Goal: Information Seeking & Learning: Find specific fact

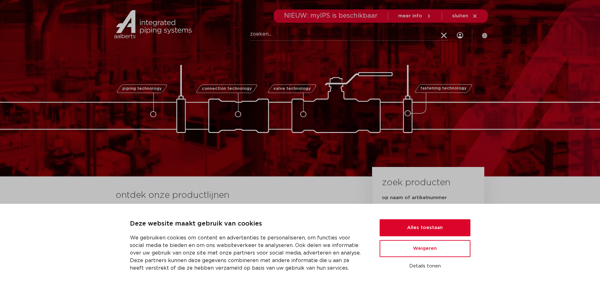
drag, startPoint x: 274, startPoint y: 34, endPoint x: 284, endPoint y: 37, distance: 10.2
click at [278, 37] on input "Zoeken" at bounding box center [349, 34] width 198 height 13
type input "0412812"
click button "Zoeken" at bounding box center [0, 0] width 0 height 0
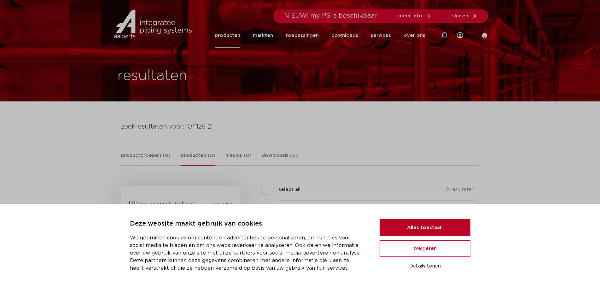
click at [437, 224] on button "Alles toestaan" at bounding box center [425, 228] width 91 height 17
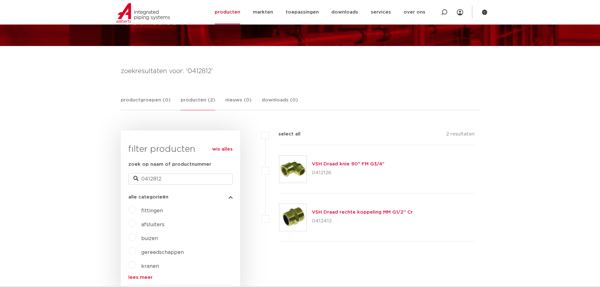
scroll to position [63, 0]
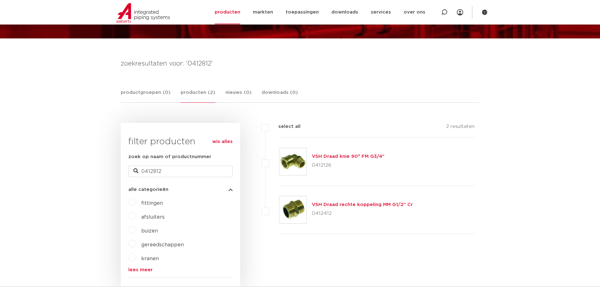
click at [346, 207] on link "VSH Draad rechte koppeling MM G1/2" Cr" at bounding box center [362, 205] width 101 height 5
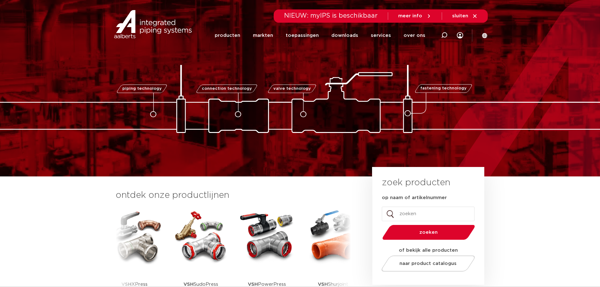
click at [433, 216] on input "op naam of artikelnummer" at bounding box center [428, 214] width 93 height 15
paste input "0412812"
type input "0412812"
click at [424, 232] on span "zoeken" at bounding box center [429, 232] width 60 height 5
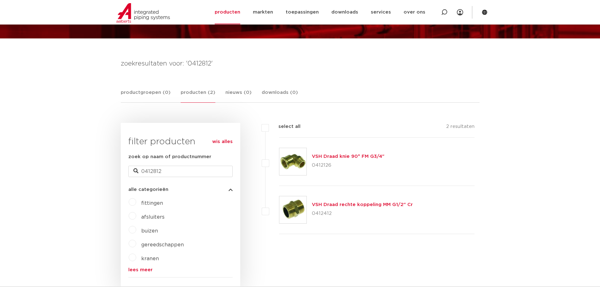
click at [296, 206] on img at bounding box center [293, 210] width 27 height 27
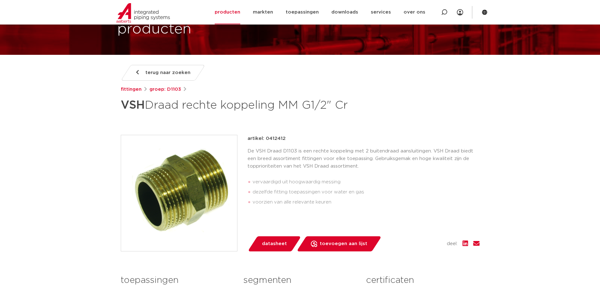
scroll to position [63, 0]
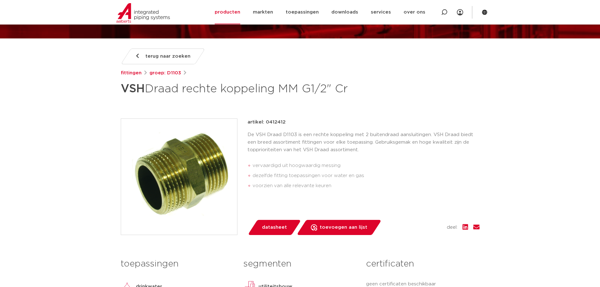
click at [445, 194] on ul "vervaardigd uit hoogwaardig messing dezelfde fitting toepassingen voor water en…" at bounding box center [364, 175] width 232 height 35
drag, startPoint x: 397, startPoint y: 120, endPoint x: 398, endPoint y: 129, distance: 8.6
click at [398, 129] on div "terug naar zoeken fittingen groep: D1103 VSH Draad rechte koppeling MM G1/2" Cr" at bounding box center [300, 199] width 369 height 300
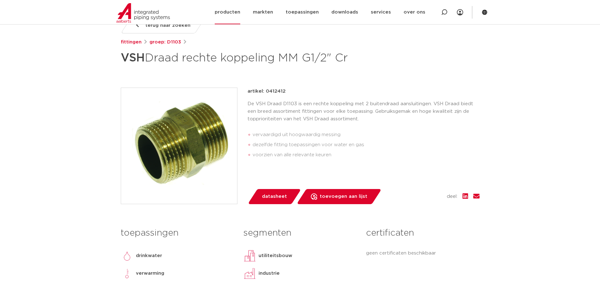
scroll to position [95, 0]
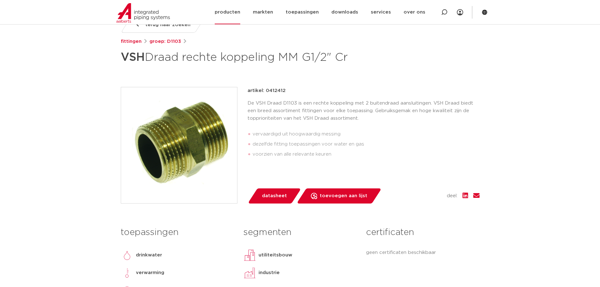
click at [365, 24] on li "services services overzicht Aalberts IPS design service Aalberts IPS Revit plug…" at bounding box center [381, 12] width 33 height 24
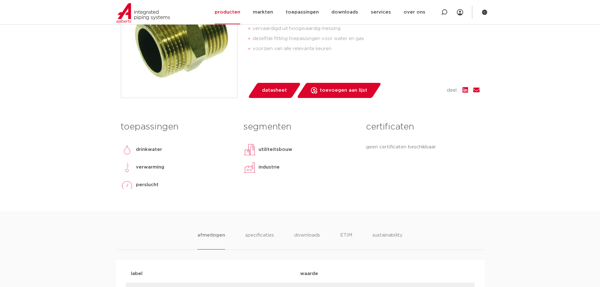
scroll to position [189, 0]
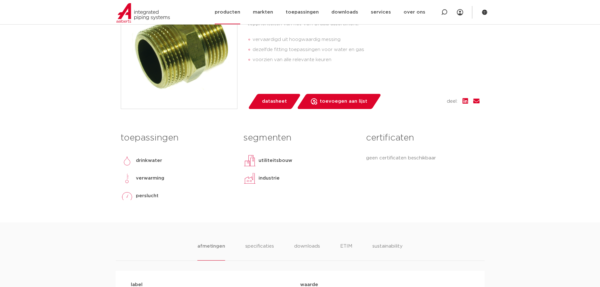
click at [325, 24] on li "downloads alle downloads certificaten cad en andere software epd documentatie t…" at bounding box center [344, 12] width 39 height 24
click at [332, 24] on link "downloads" at bounding box center [345, 12] width 27 height 24
